Goal: Book appointment/travel/reservation

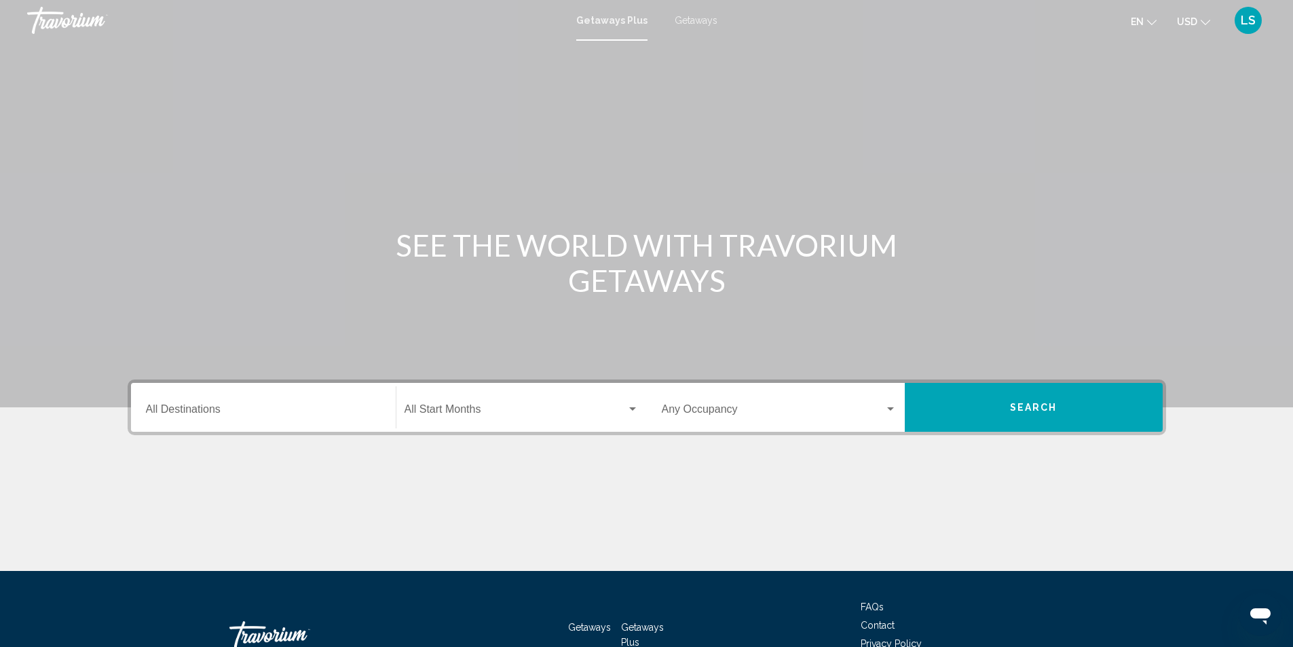
click at [259, 404] on div "Destination All Destinations" at bounding box center [263, 407] width 235 height 43
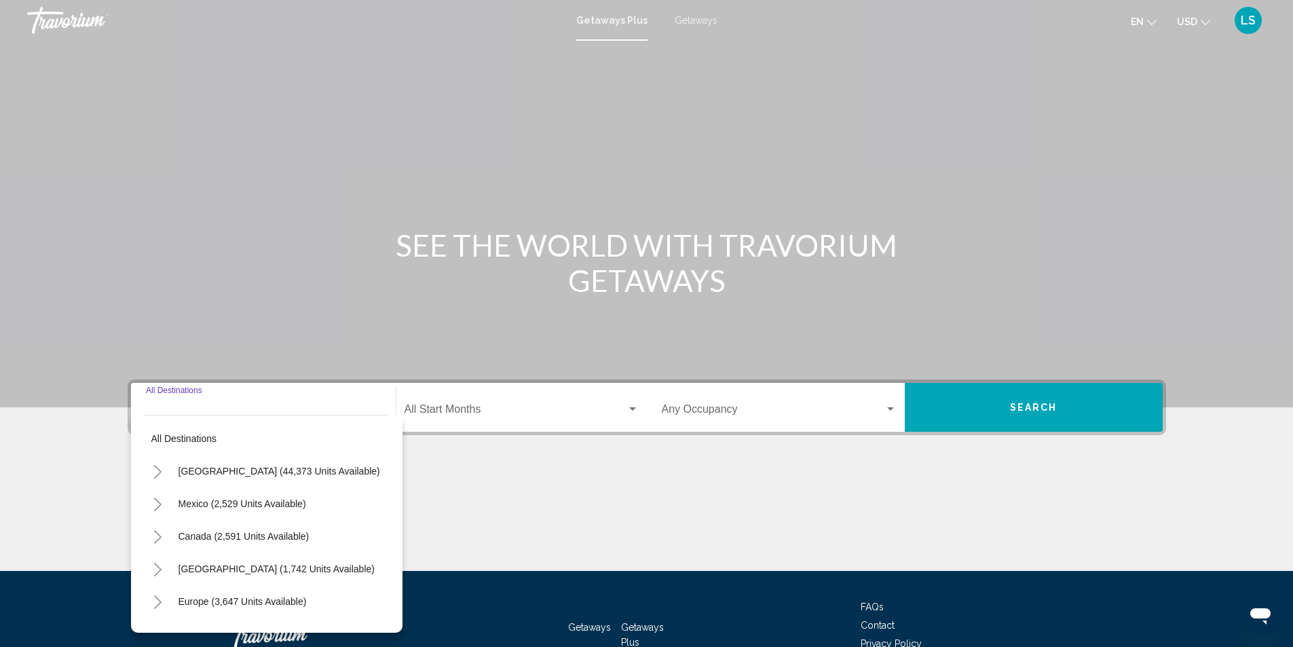
scroll to position [90, 0]
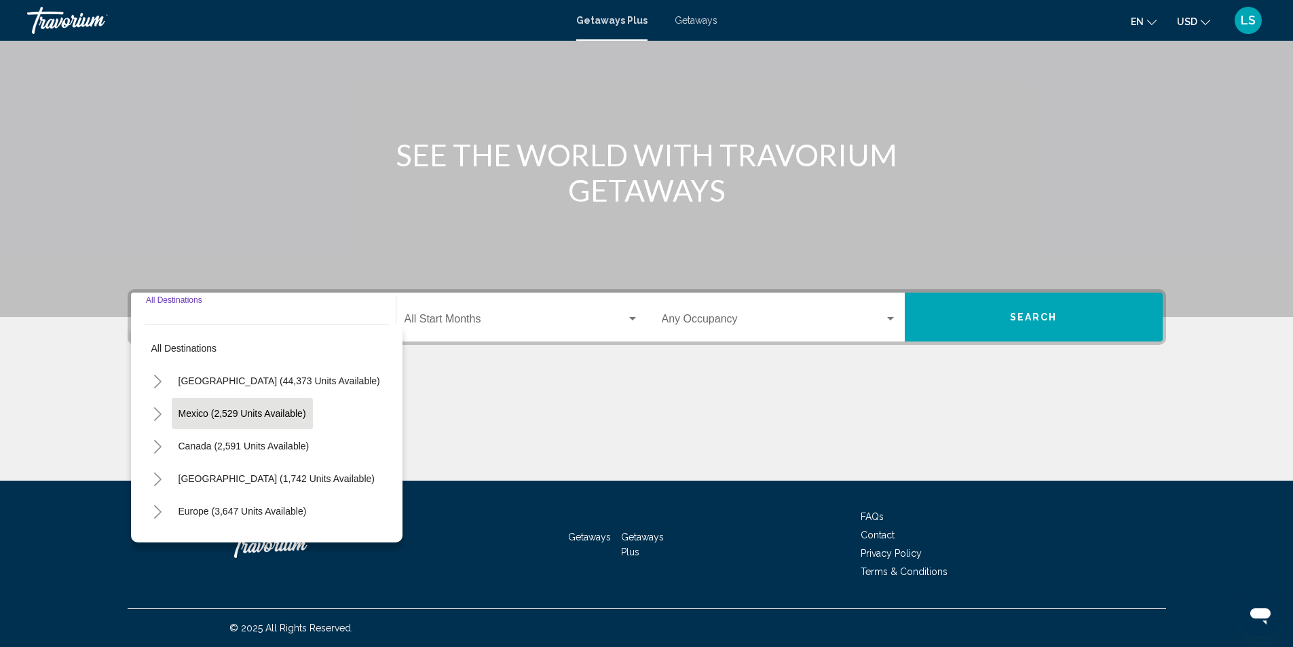
click at [200, 411] on span "Mexico (2,529 units available)" at bounding box center [243, 413] width 128 height 11
type input "**********"
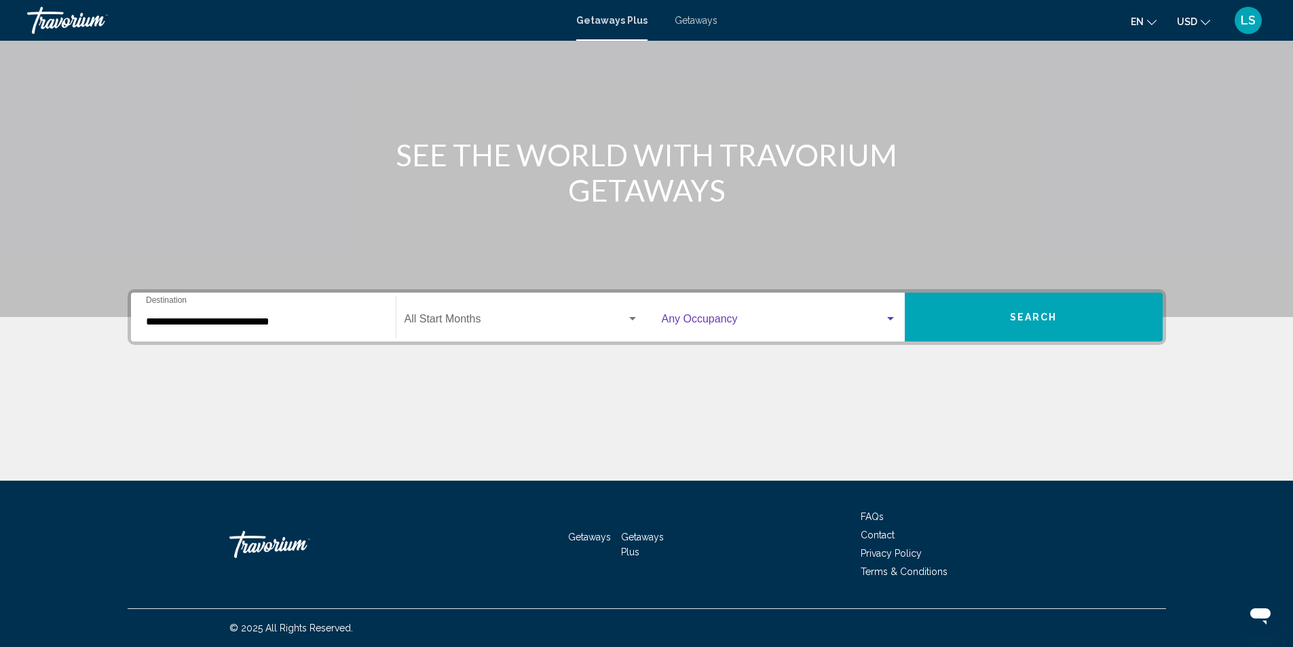
click at [889, 317] on div "Search widget" at bounding box center [890, 318] width 7 height 3
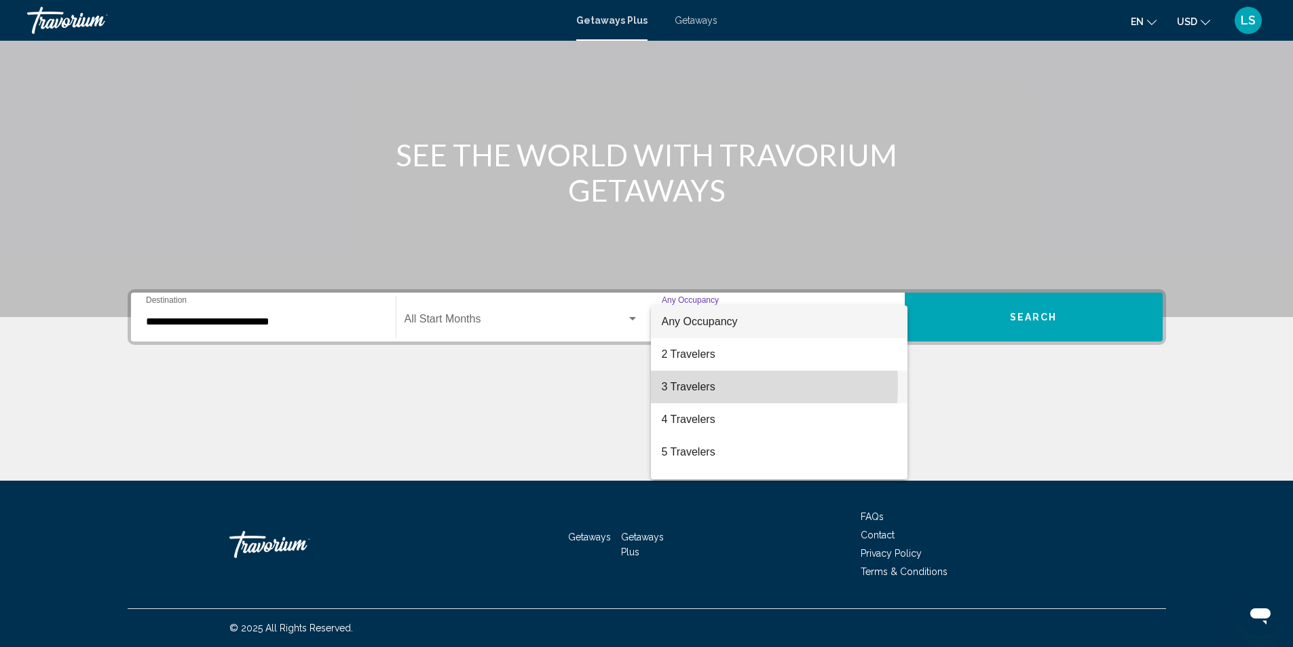
click at [703, 385] on span "3 Travelers" at bounding box center [779, 387] width 235 height 33
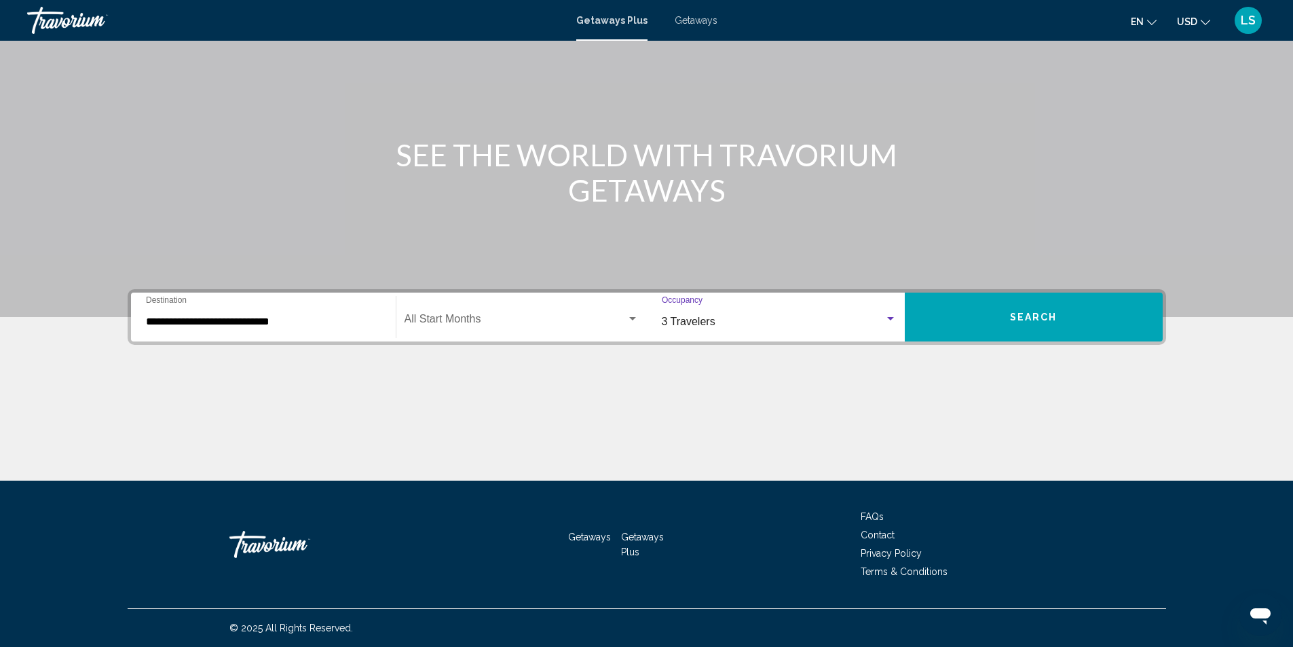
click at [969, 334] on button "Search" at bounding box center [1034, 317] width 258 height 49
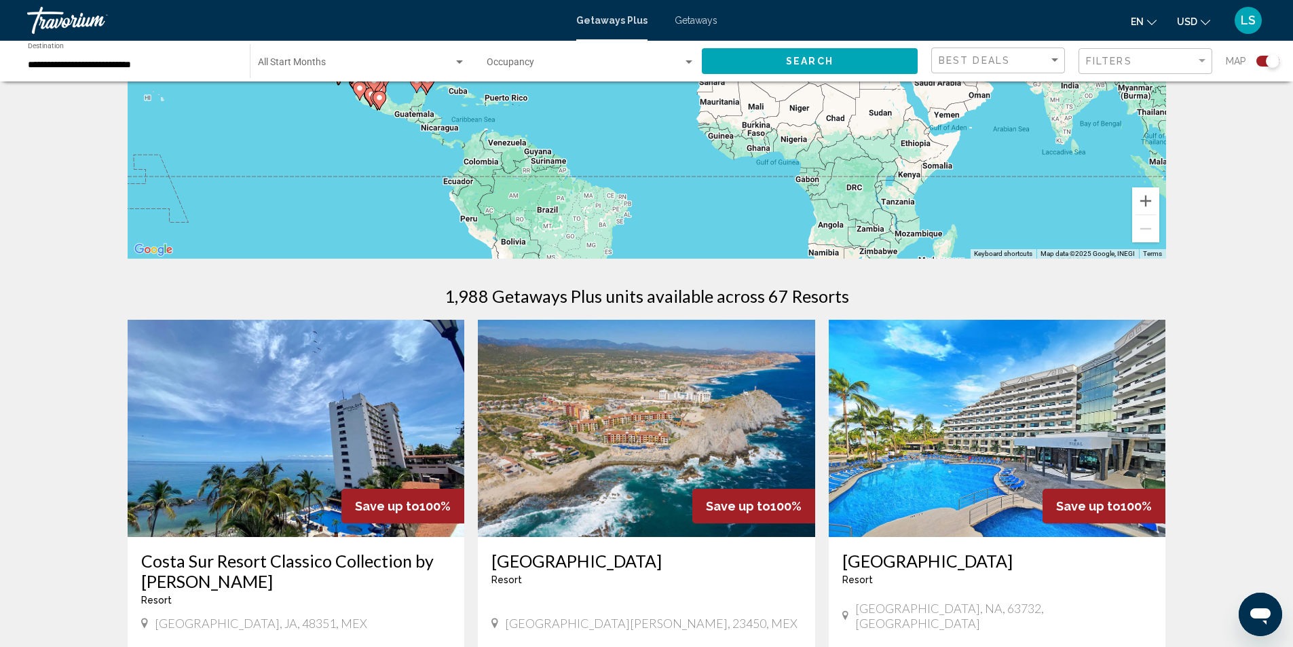
scroll to position [339, 0]
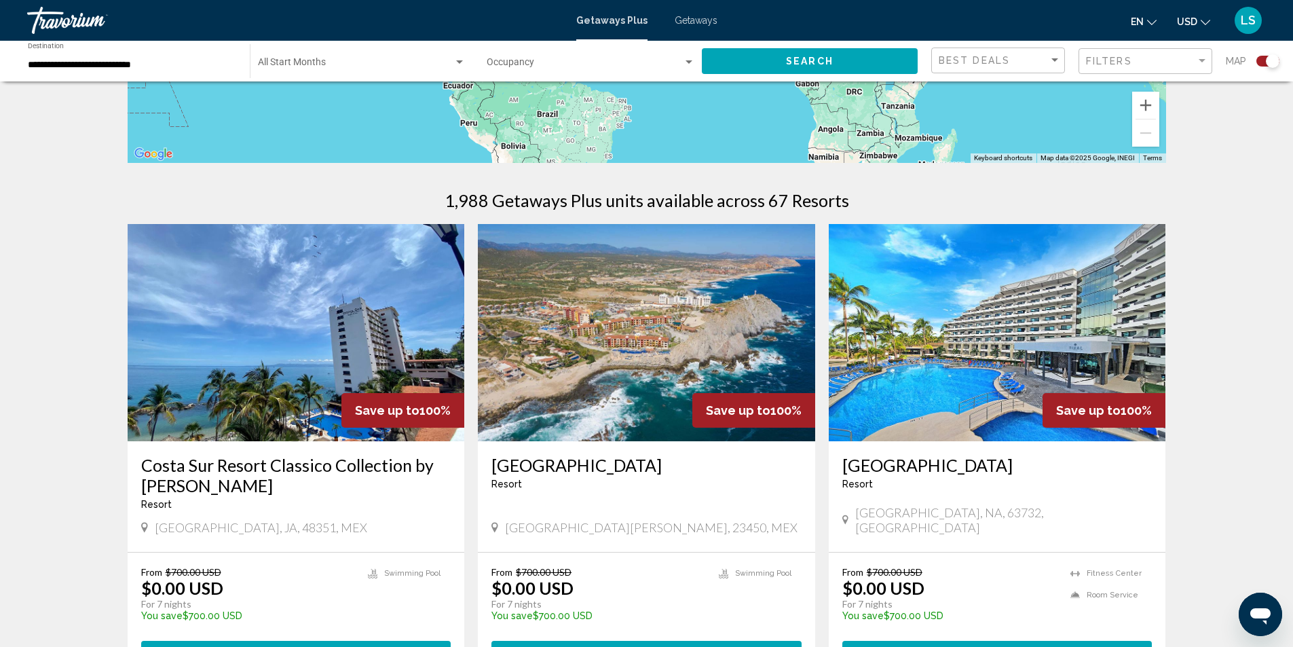
click at [299, 367] on img "Main content" at bounding box center [296, 332] width 337 height 217
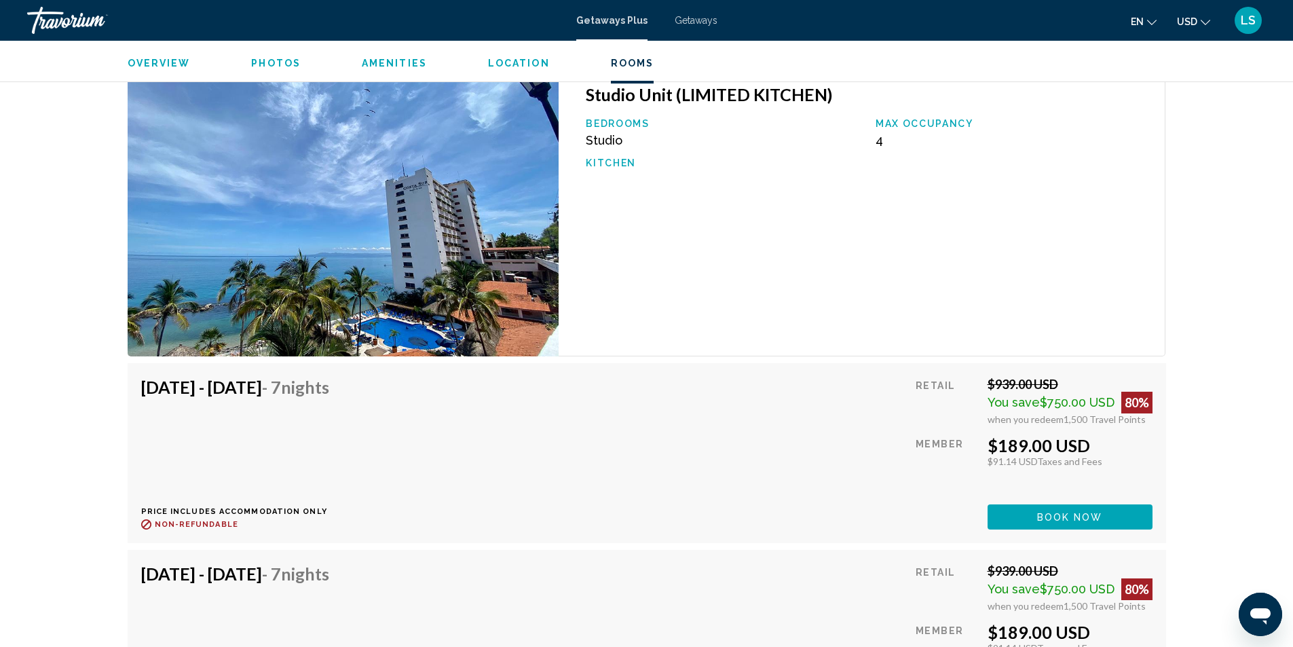
scroll to position [2172, 0]
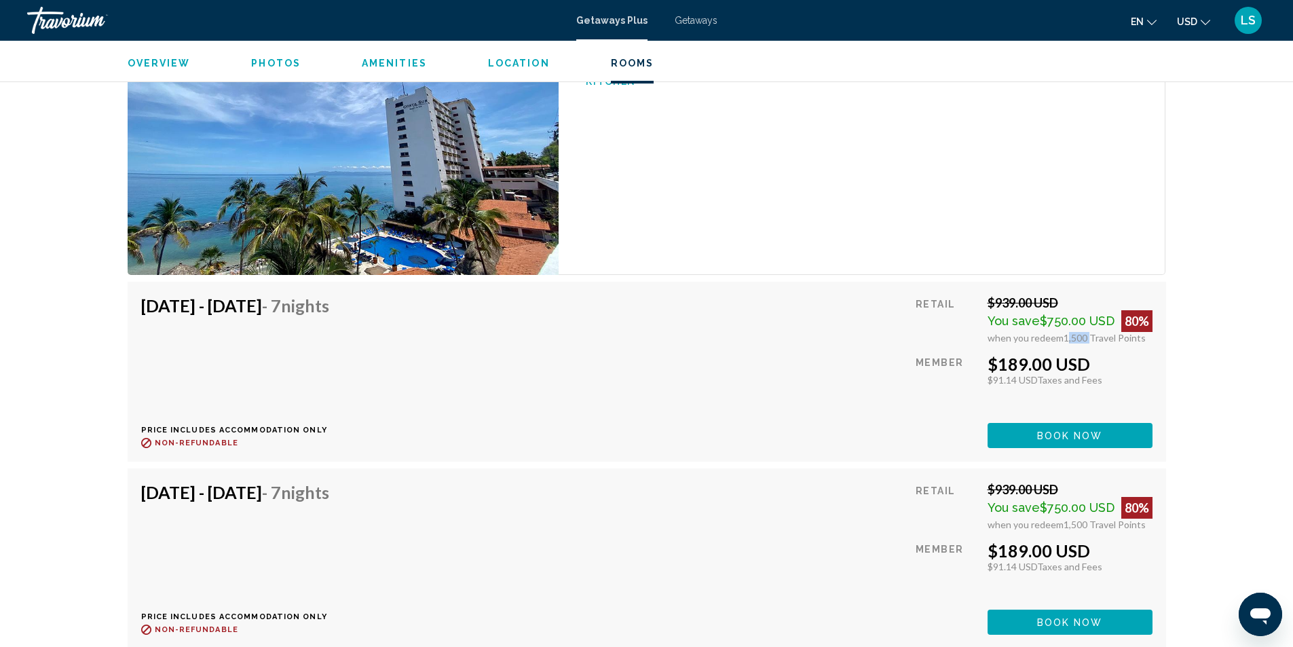
drag, startPoint x: 1062, startPoint y: 341, endPoint x: 1088, endPoint y: 341, distance: 25.1
click at [1088, 341] on span "1,500 Travel Points" at bounding box center [1105, 338] width 82 height 12
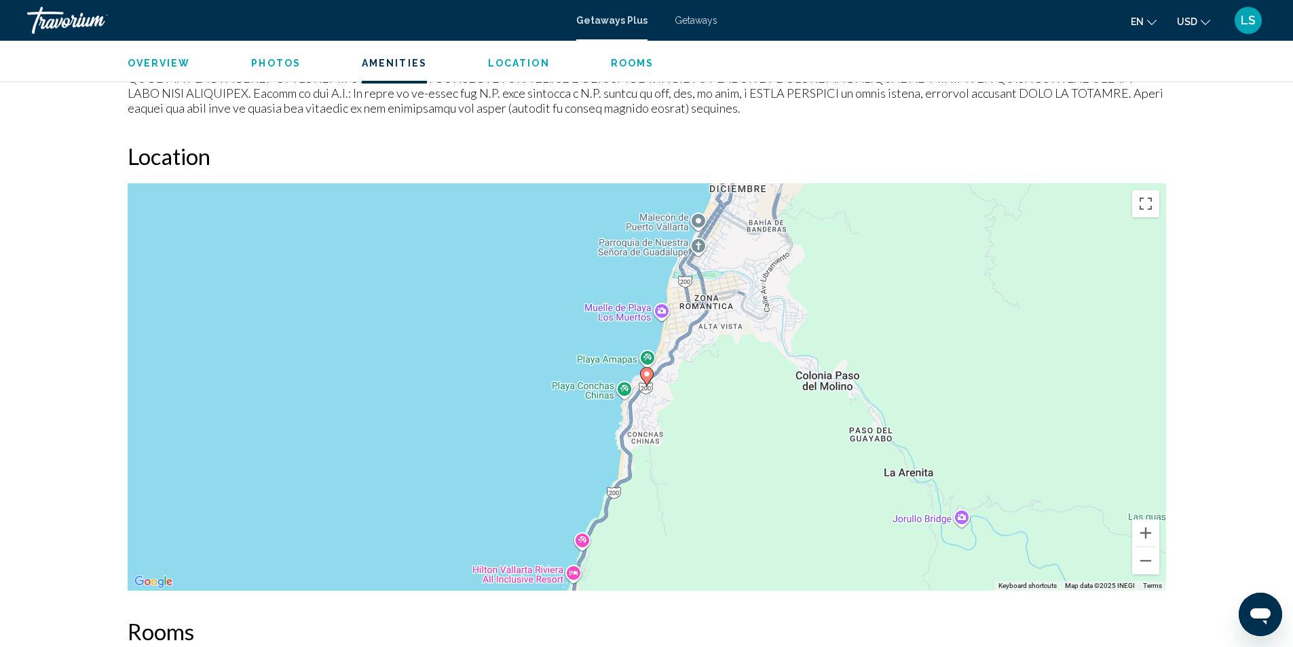
scroll to position [1358, 0]
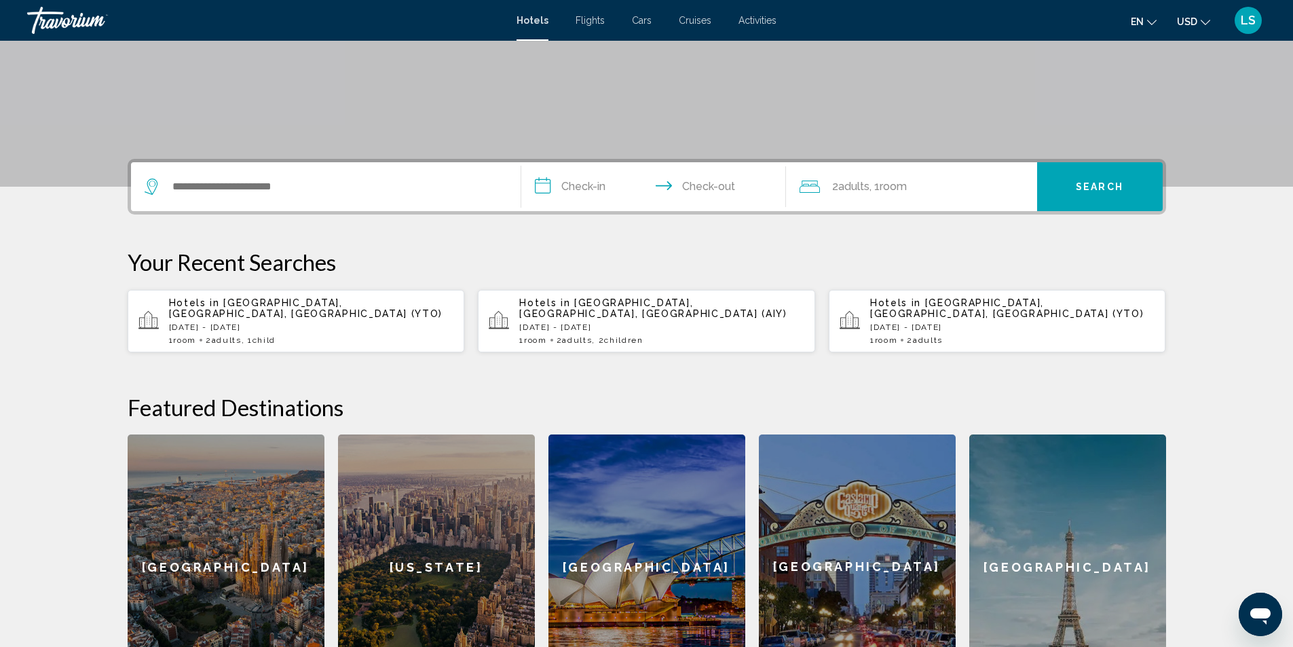
scroll to position [339, 0]
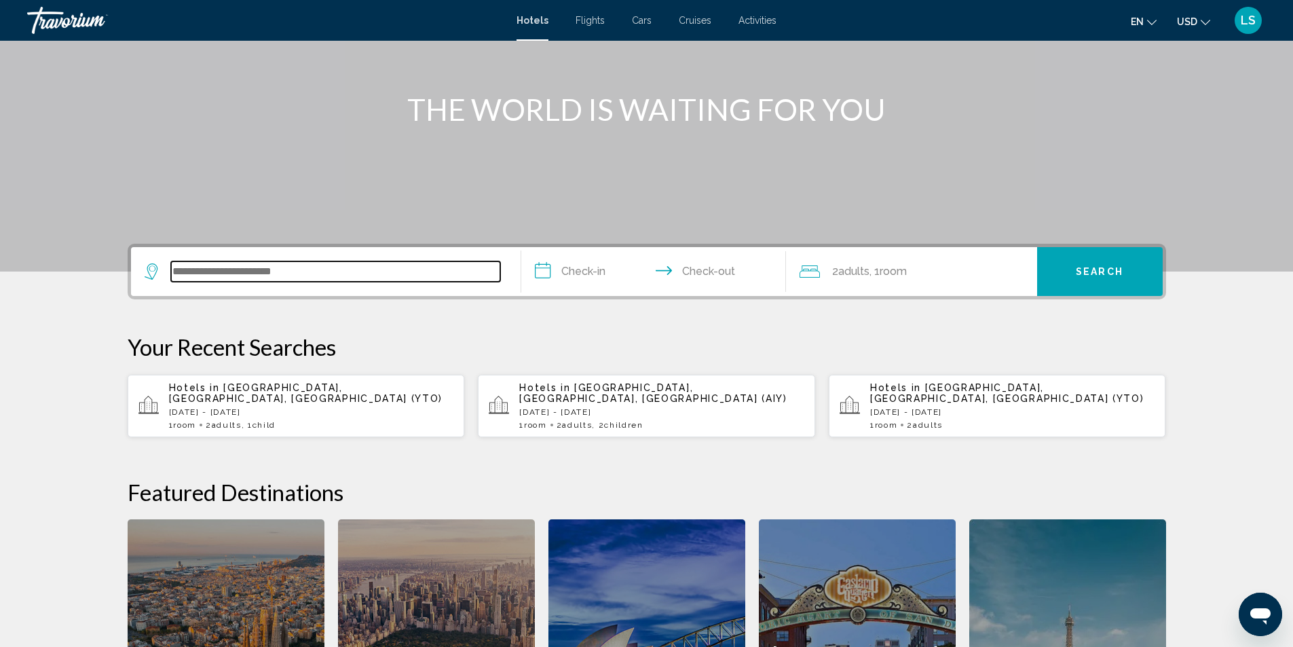
click at [195, 271] on input "Search widget" at bounding box center [335, 271] width 329 height 20
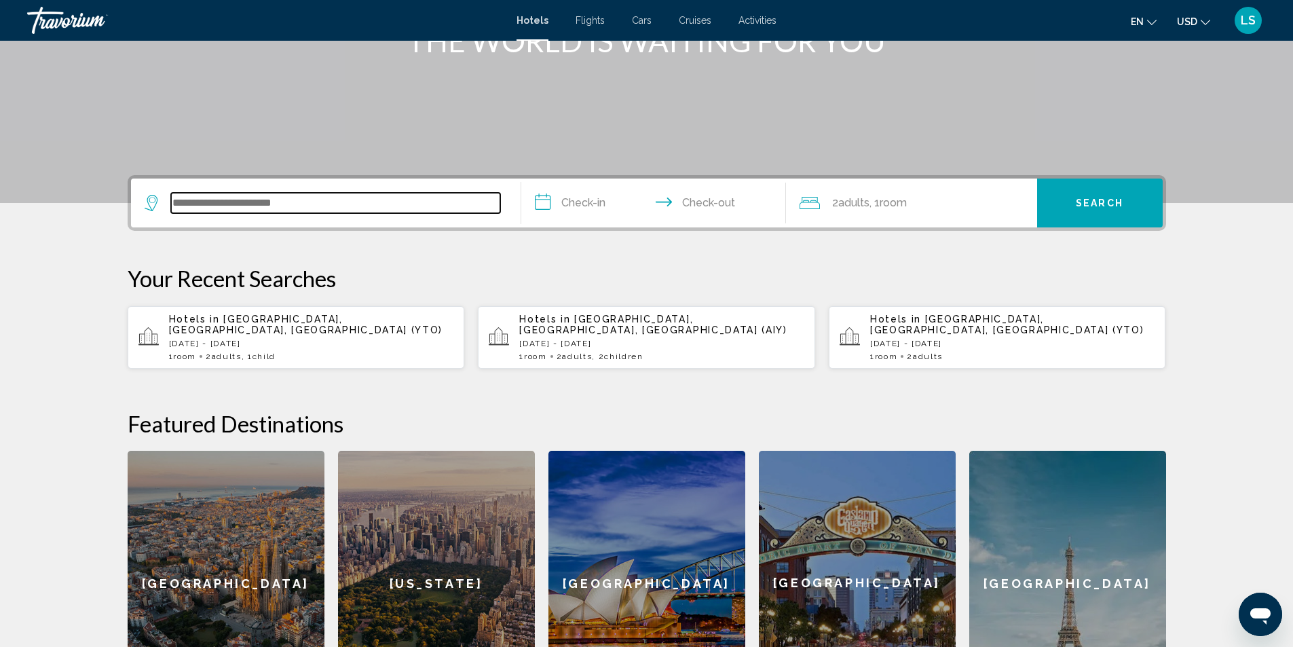
scroll to position [335, 0]
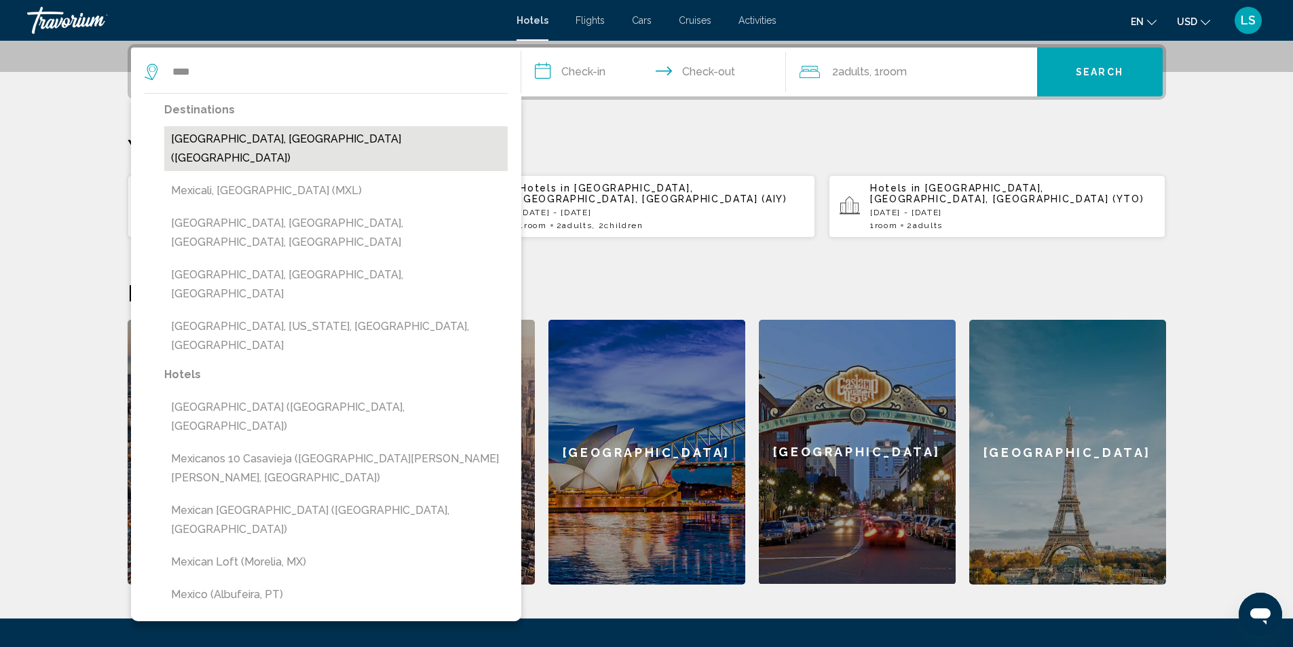
click at [200, 136] on button "Mexico City, Mexico (MEX)" at bounding box center [335, 148] width 343 height 45
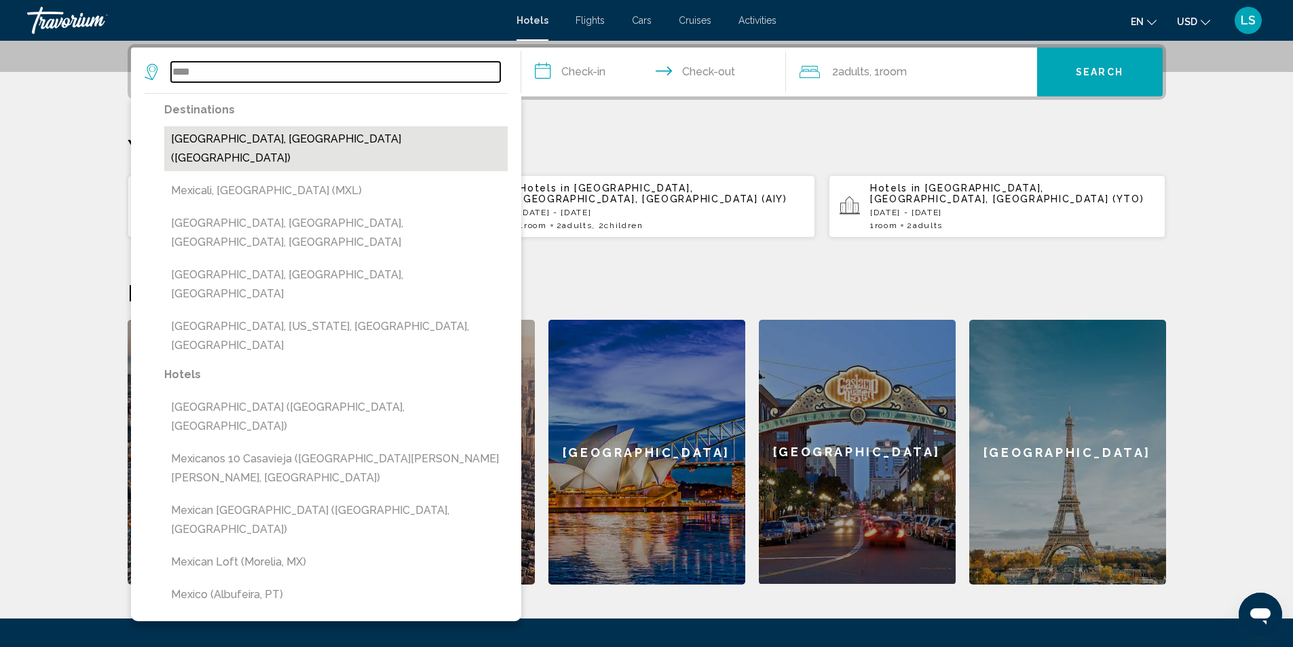
type input "**********"
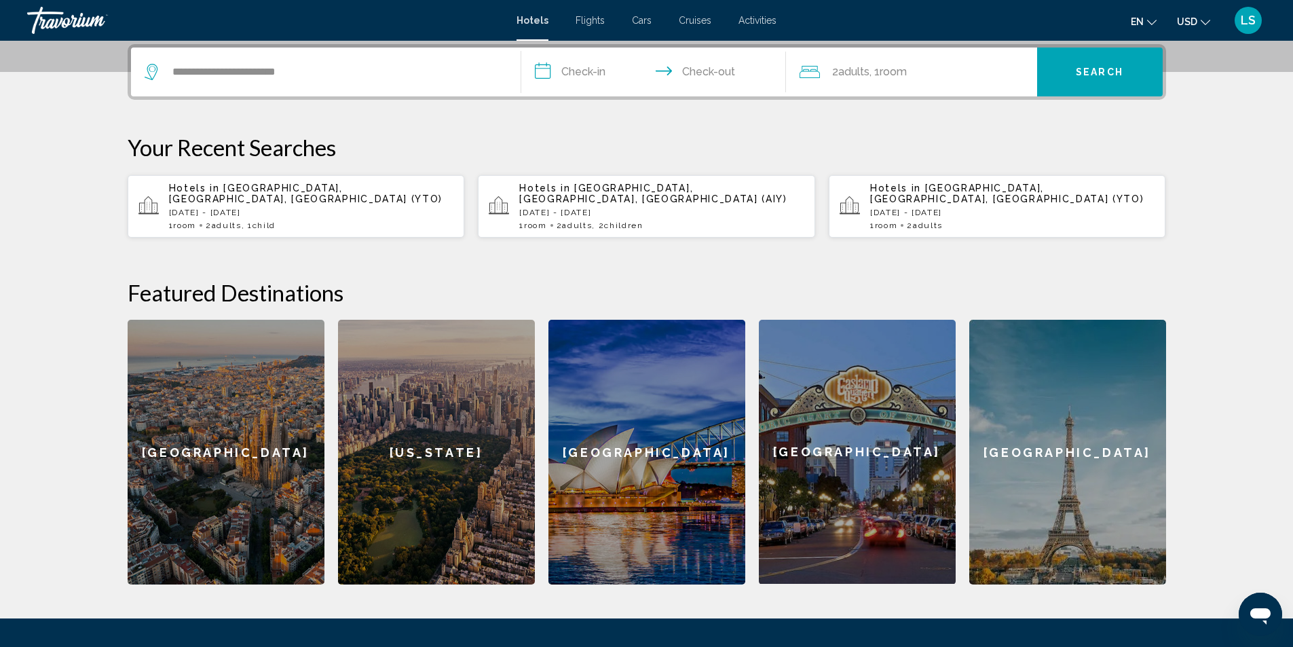
click at [547, 67] on input "**********" at bounding box center [656, 74] width 270 height 53
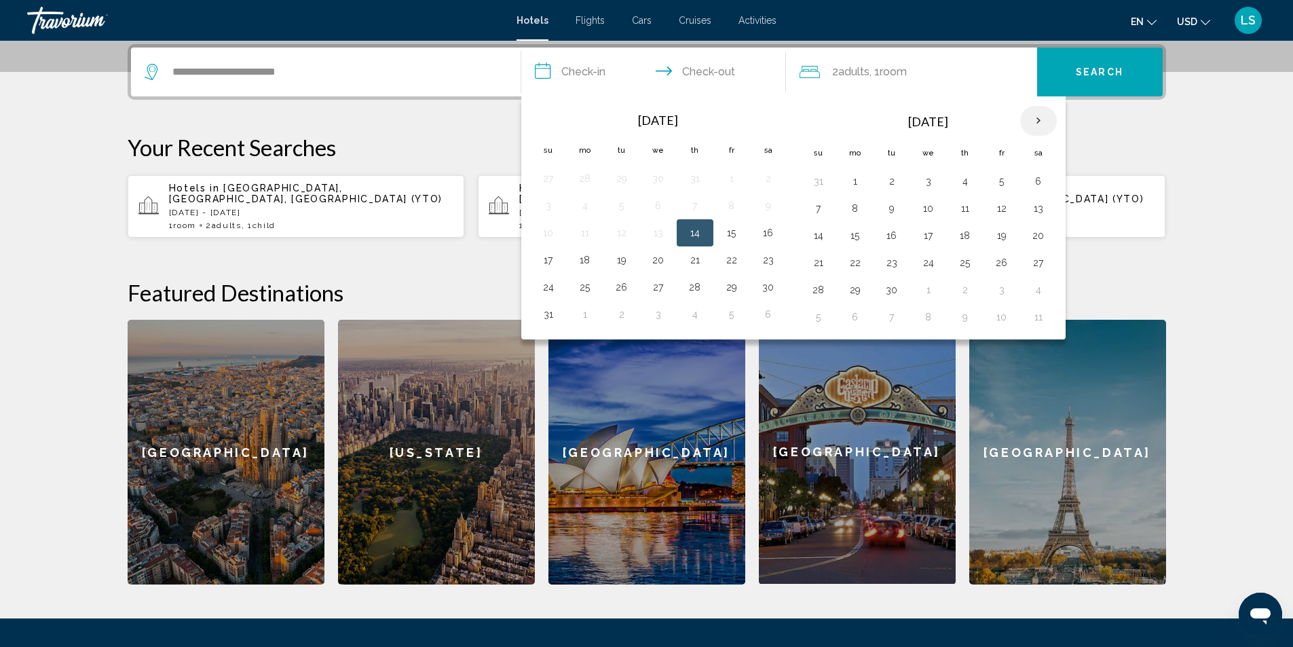
click at [1047, 124] on th "Next month" at bounding box center [1038, 121] width 37 height 30
click at [1036, 118] on th "Next month" at bounding box center [1038, 121] width 37 height 30
click at [819, 207] on button "2" at bounding box center [819, 208] width 22 height 19
click at [1004, 208] on button "7" at bounding box center [1002, 208] width 22 height 19
type input "**********"
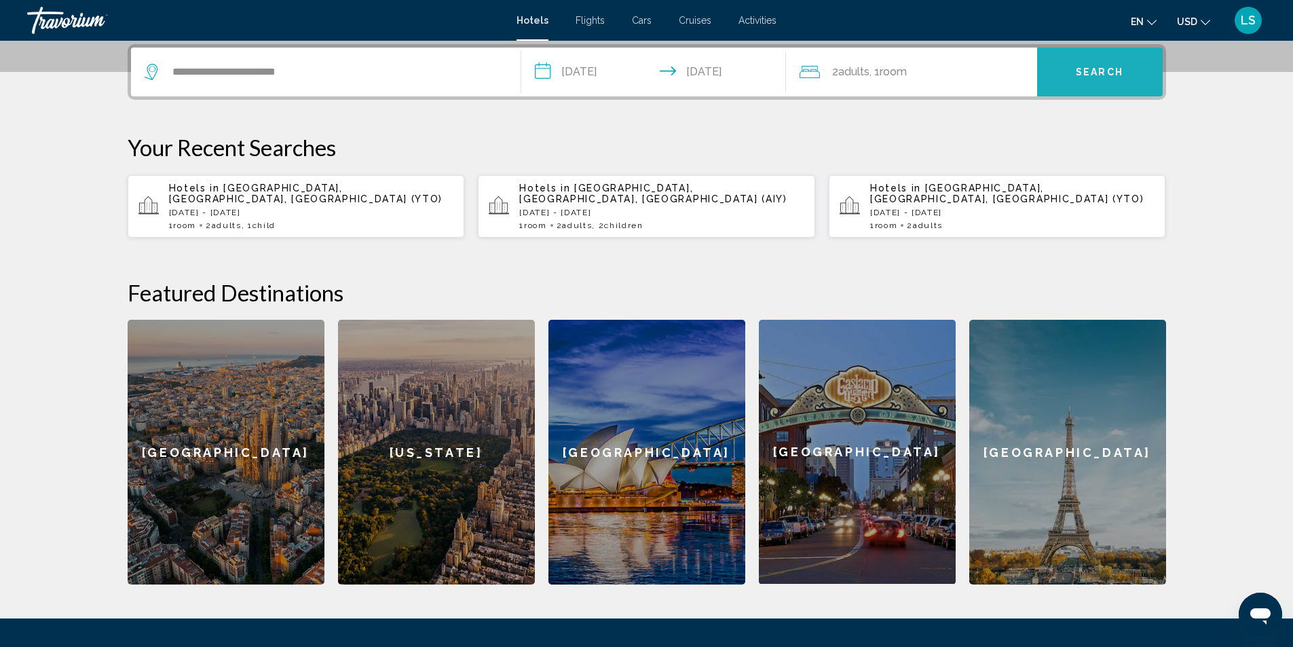
click at [1057, 77] on button "Search" at bounding box center [1100, 72] width 126 height 49
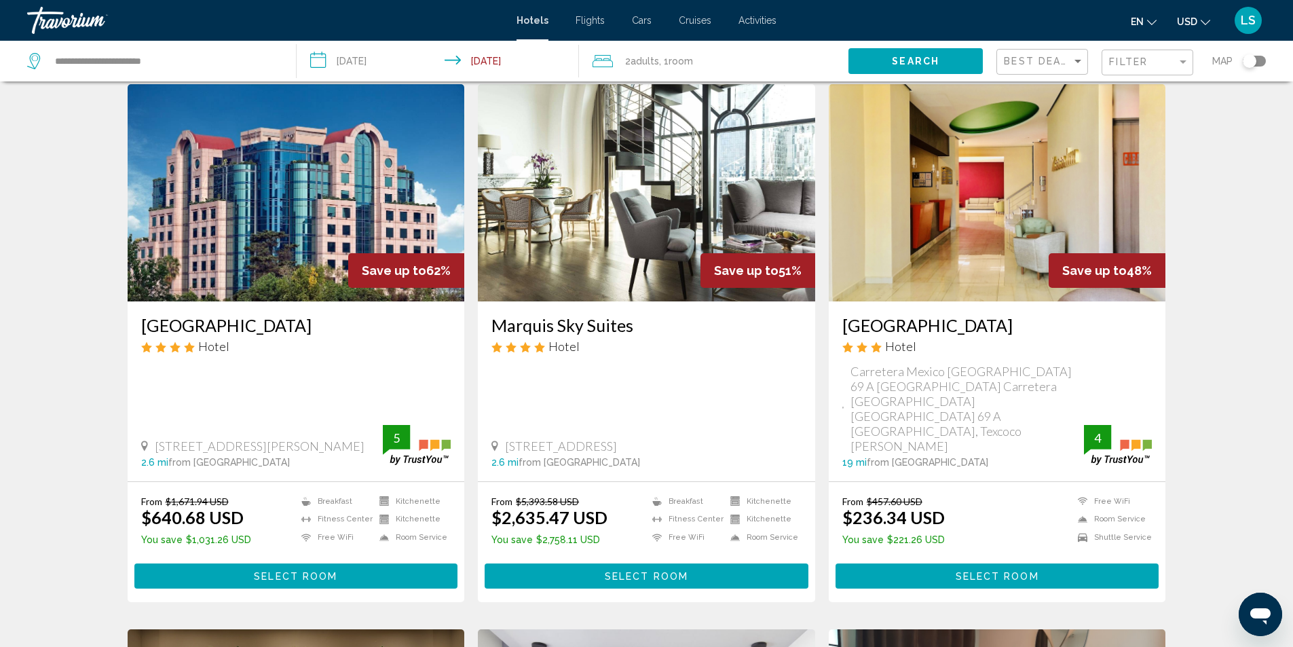
scroll to position [68, 0]
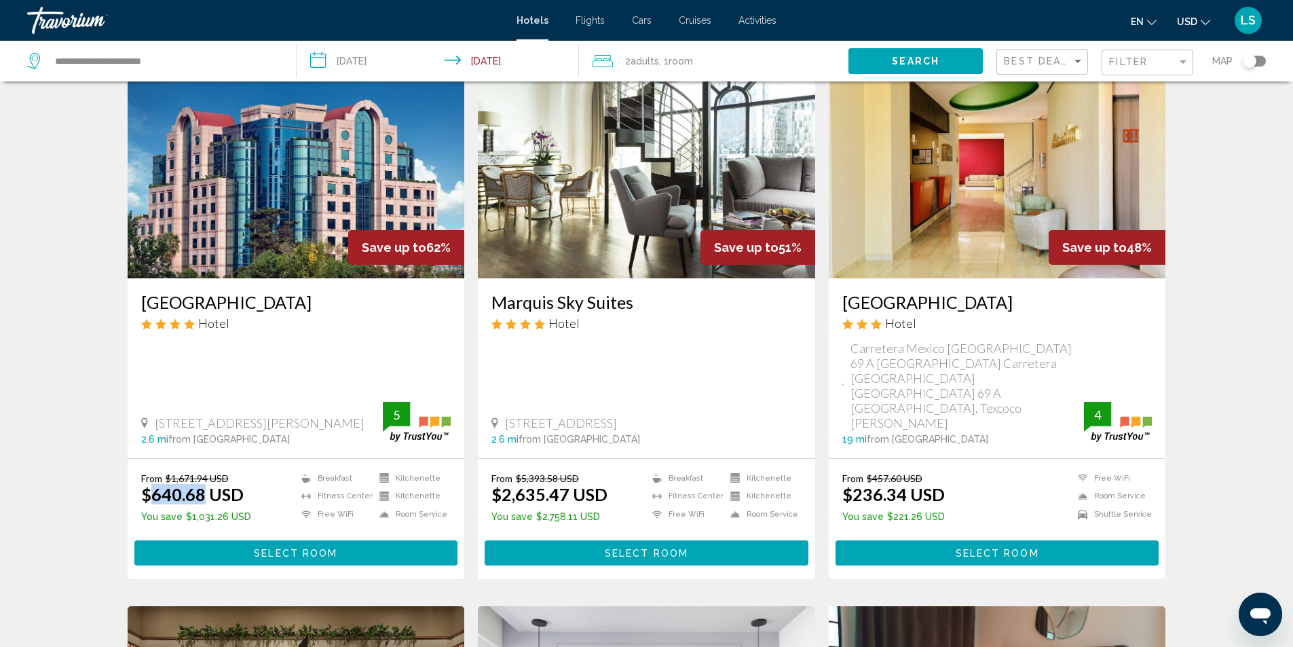
drag, startPoint x: 151, startPoint y: 448, endPoint x: 204, endPoint y: 449, distance: 53.0
click at [204, 484] on ins "$640.68 USD" at bounding box center [192, 494] width 103 height 20
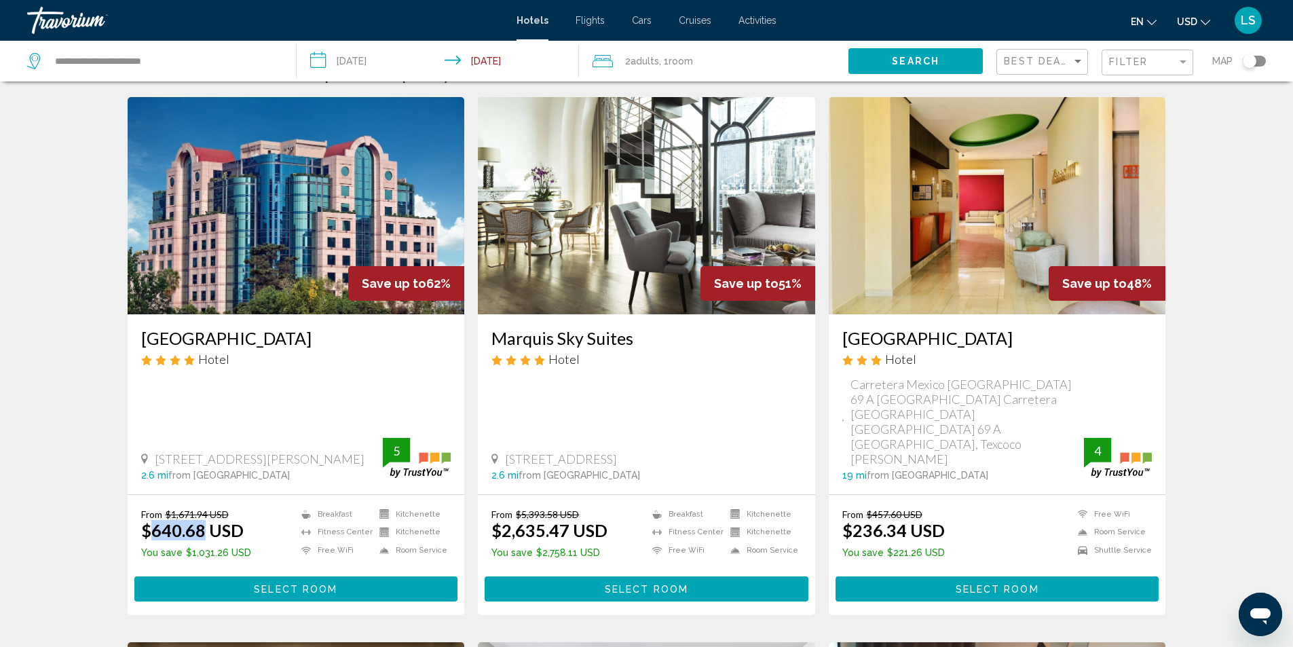
scroll to position [0, 0]
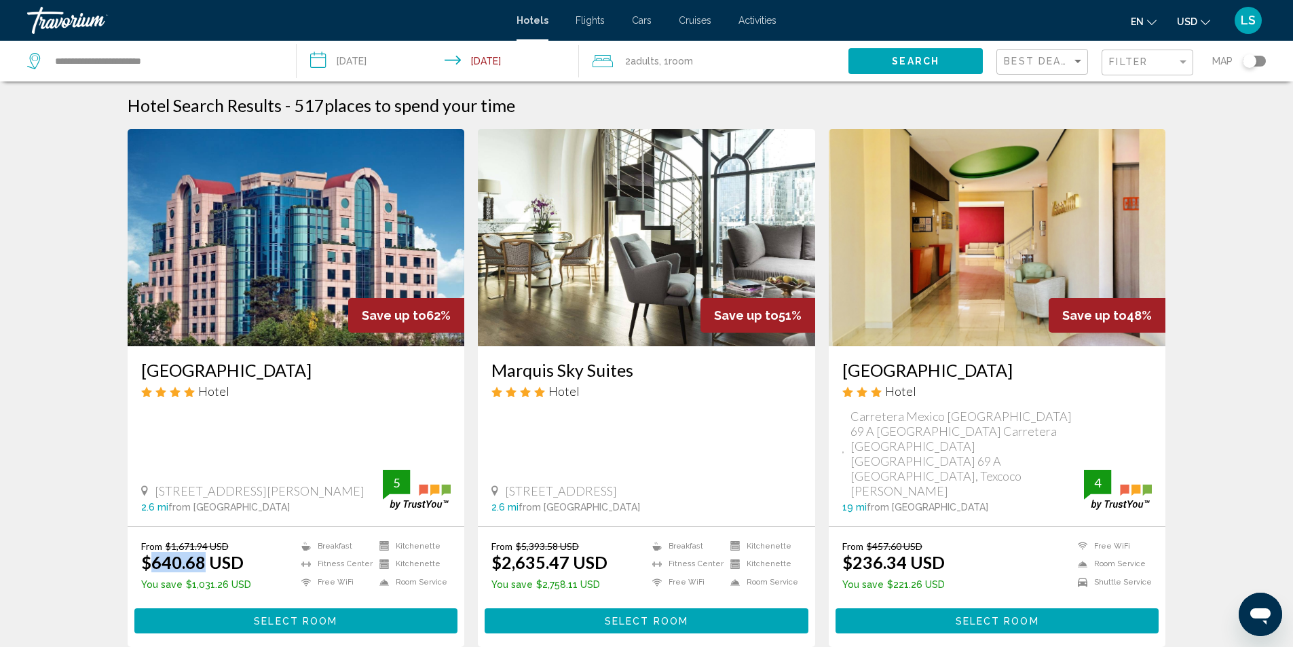
click at [639, 56] on span "Adults" at bounding box center [645, 61] width 29 height 11
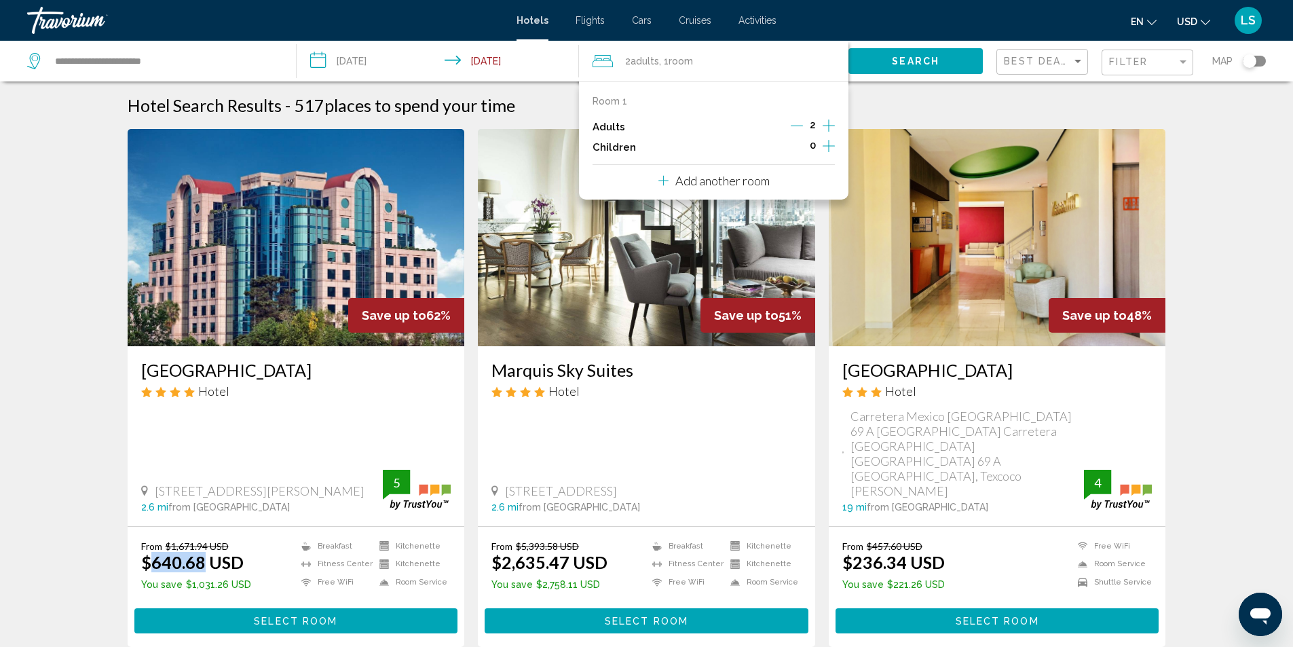
click at [830, 126] on icon "Increment adults" at bounding box center [829, 125] width 12 height 16
click at [798, 124] on icon "Decrement adults" at bounding box center [798, 125] width 12 height 12
click at [825, 145] on icon "Increment children" at bounding box center [829, 146] width 12 height 16
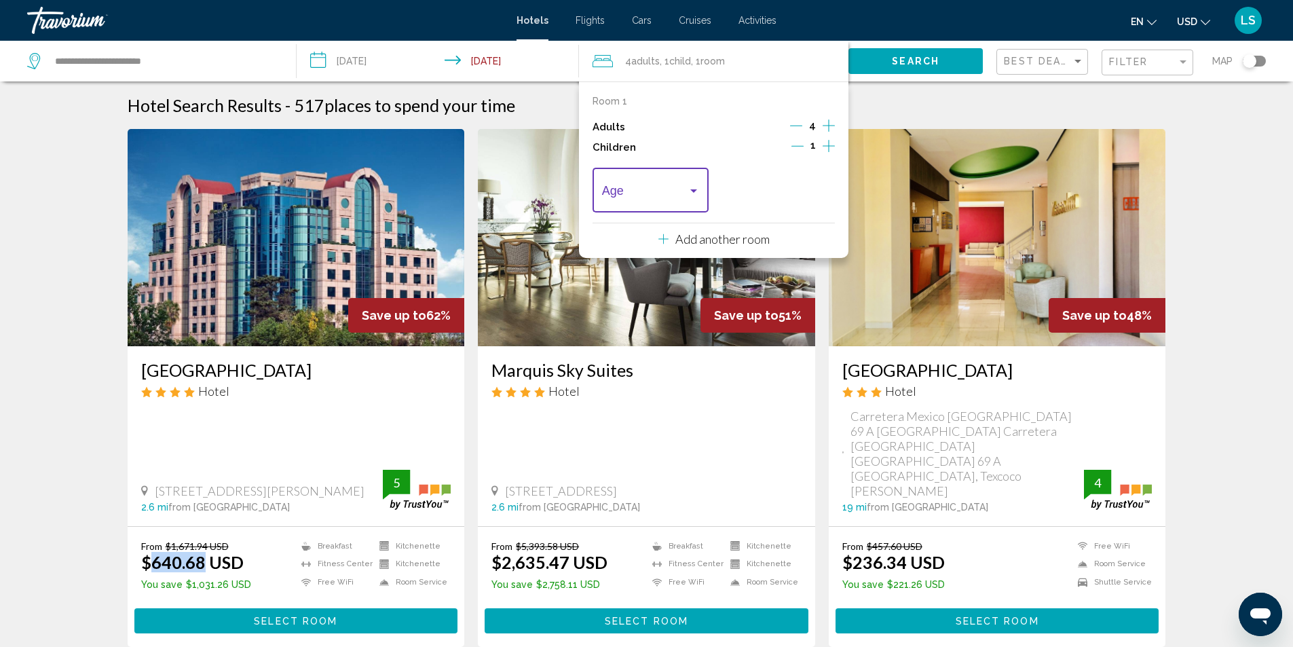
click at [699, 191] on div "Travelers: 4 adults, 1 child" at bounding box center [694, 190] width 12 height 11
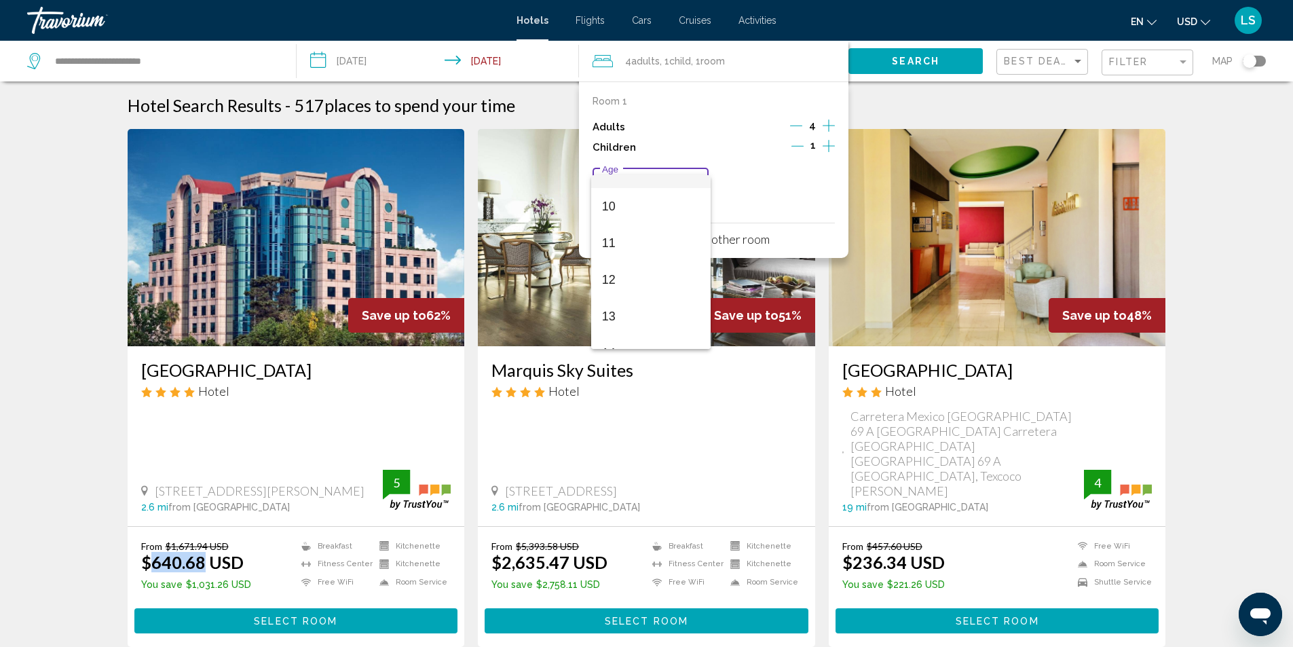
scroll to position [272, 0]
click at [609, 215] on span "8" at bounding box center [651, 215] width 98 height 37
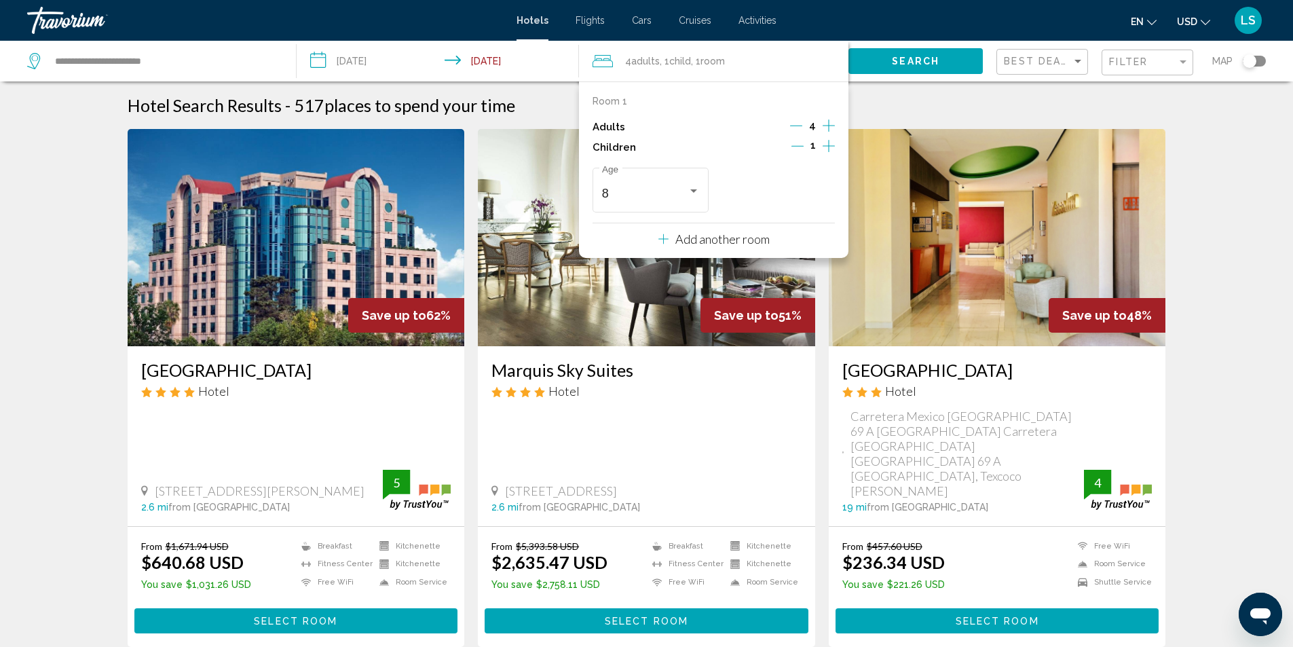
drag, startPoint x: 745, startPoint y: 196, endPoint x: 803, endPoint y: 162, distance: 67.5
click at [746, 194] on div "8 Age" at bounding box center [714, 190] width 242 height 52
click at [923, 59] on span "Search" at bounding box center [916, 61] width 48 height 11
